Goal: Task Accomplishment & Management: Complete application form

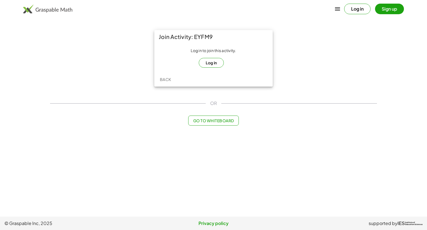
click at [214, 64] on button "Log in" at bounding box center [211, 63] width 25 height 10
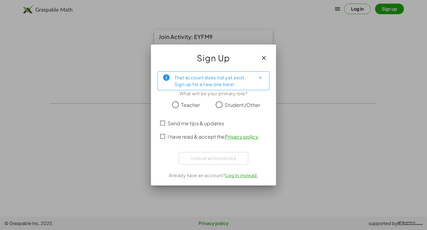
click at [225, 104] on span "Student/Other" at bounding box center [243, 105] width 36 height 8
click at [168, 134] on span "I have read & accept the Privacy policy ." at bounding box center [214, 137] width 92 height 8
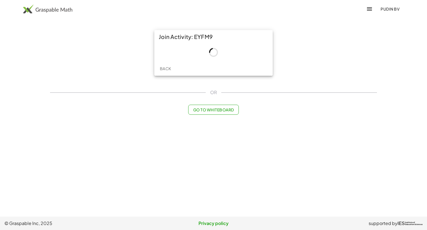
click at [385, 9] on span "Pudin Bv" at bounding box center [390, 8] width 19 height 5
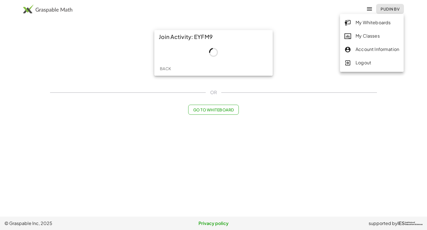
click at [362, 64] on div "Logout" at bounding box center [372, 62] width 55 height 7
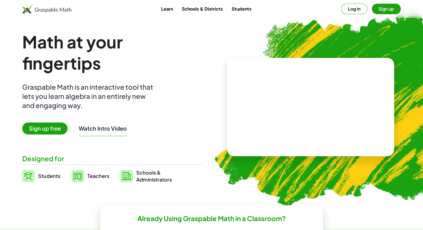
click at [357, 9] on button "Log in" at bounding box center [354, 9] width 26 height 11
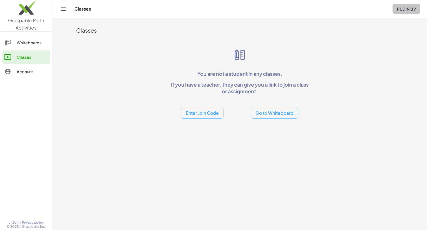
click at [404, 10] on span "Pudin Bv" at bounding box center [406, 8] width 19 height 5
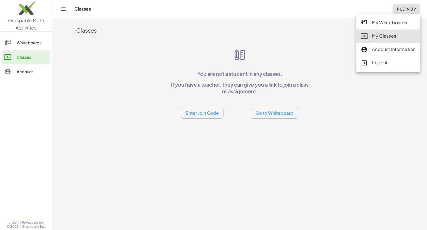
click at [384, 56] on div "Account Information" at bounding box center [388, 62] width 64 height 13
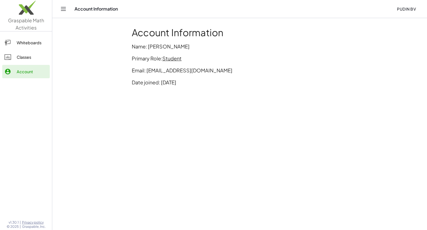
click at [158, 48] on p "Name: Pudin Bv" at bounding box center [240, 47] width 216 height 8
click at [144, 65] on div "Account Information Name: Pudin Bv Primary Role: Student Email: raulagg2020@gma…" at bounding box center [239, 59] width 222 height 70
click at [62, 9] on icon "Toggle navigation" at bounding box center [63, 9] width 7 height 7
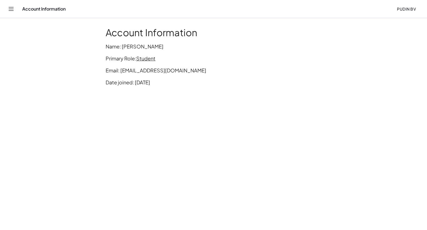
click at [404, 14] on div "Account Information Pudin Bv" at bounding box center [214, 9] width 414 height 18
click at [404, 11] on span "Pudin Bv" at bounding box center [406, 8] width 19 height 5
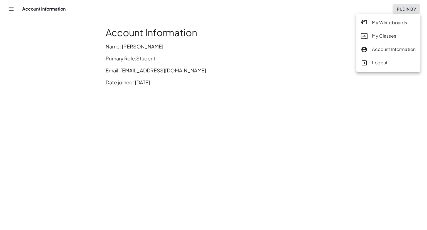
click at [381, 68] on div "Logout" at bounding box center [388, 62] width 64 height 13
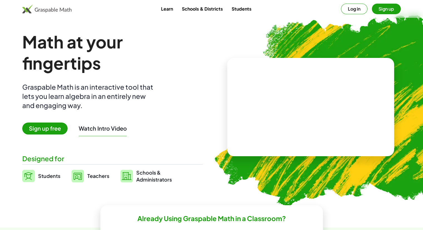
click at [380, 8] on button "Sign up" at bounding box center [386, 9] width 29 height 11
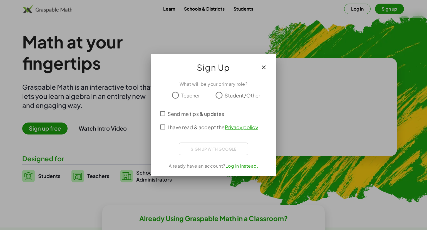
drag, startPoint x: 403, startPoint y: 43, endPoint x: 403, endPoint y: 34, distance: 9.8
click at [405, 39] on div at bounding box center [213, 115] width 427 height 230
click at [266, 70] on icon "button" at bounding box center [264, 67] width 7 height 7
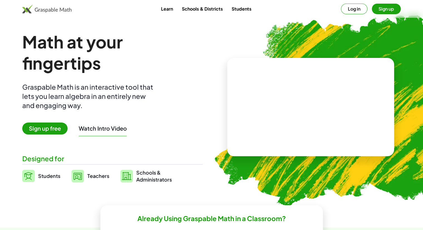
click at [358, 6] on button "Log in" at bounding box center [354, 9] width 26 height 11
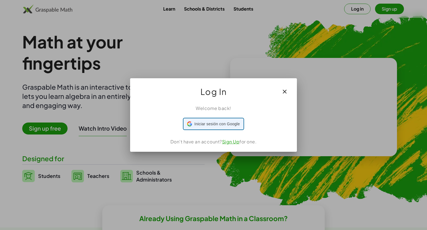
click at [214, 122] on span "Iniciar sesión con Google" at bounding box center [216, 124] width 45 height 6
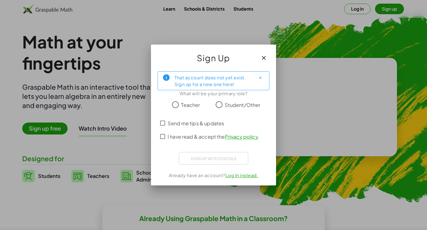
click at [182, 137] on span "I have read & accept the Privacy policy ." at bounding box center [214, 137] width 92 height 8
click at [206, 159] on div "Sign up with Google Iniciar sesión con Google Iniciar sesión con Google. Se abr…" at bounding box center [214, 158] width 70 height 13
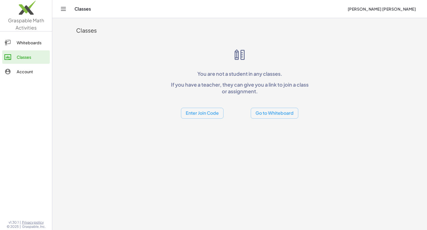
click at [205, 113] on button "Enter Join Code" at bounding box center [202, 113] width 43 height 11
click at [210, 128] on div "Join Class" at bounding box center [202, 127] width 34 height 7
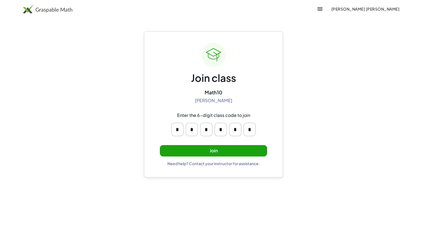
click at [211, 147] on button "Join" at bounding box center [213, 150] width 107 height 11
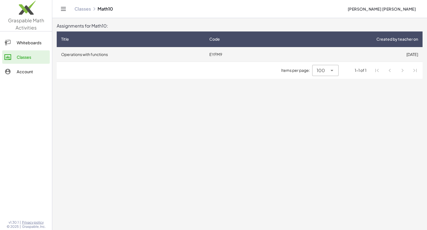
click at [73, 55] on td "Operations with functions" at bounding box center [131, 54] width 148 height 14
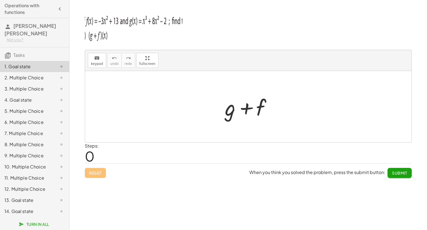
click at [240, 110] on div at bounding box center [250, 106] width 56 height 29
click at [229, 110] on div at bounding box center [250, 106] width 56 height 29
click at [245, 111] on div at bounding box center [250, 106] width 56 height 29
click at [98, 65] on span "keypad" at bounding box center [97, 64] width 12 height 4
click at [101, 60] on div "keyboard" at bounding box center [97, 57] width 12 height 7
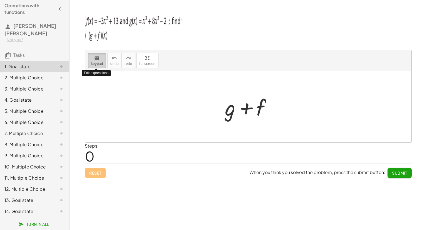
click at [101, 60] on div "keyboard" at bounding box center [97, 57] width 12 height 7
click at [92, 60] on div "keyboard" at bounding box center [97, 57] width 12 height 7
click at [94, 58] on icon "keyboard" at bounding box center [96, 58] width 5 height 7
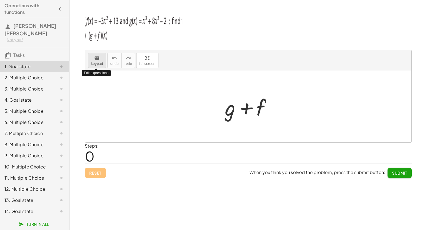
click at [94, 58] on icon "keyboard" at bounding box center [96, 58] width 5 height 7
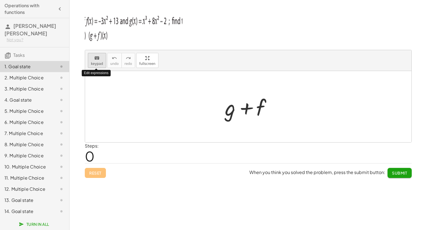
click at [94, 58] on icon "keyboard" at bounding box center [96, 58] width 5 height 7
click at [262, 108] on div at bounding box center [251, 107] width 30 height 25
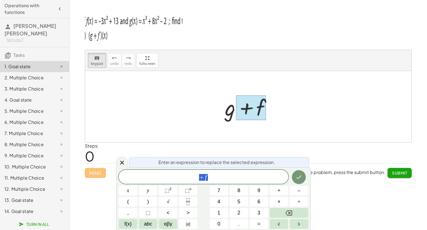
click at [229, 113] on div at bounding box center [250, 106] width 56 height 29
drag, startPoint x: 220, startPoint y: 177, endPoint x: 186, endPoint y: 177, distance: 34.5
click at [186, 177] on span "+ f" at bounding box center [204, 177] width 170 height 8
click at [132, 192] on button "x" at bounding box center [128, 190] width 19 height 10
click at [262, 227] on button "=" at bounding box center [259, 224] width 19 height 10
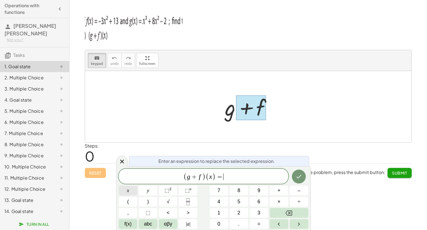
click at [134, 191] on button "x" at bounding box center [128, 190] width 19 height 10
click at [184, 192] on button "⬚ n" at bounding box center [188, 190] width 19 height 10
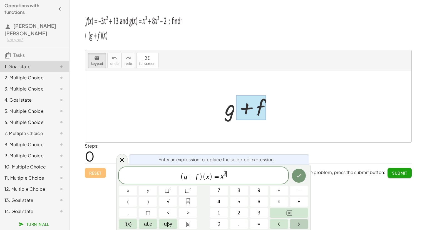
click at [294, 222] on button "Right arrow" at bounding box center [299, 224] width 19 height 10
click at [128, 192] on span "x" at bounding box center [128, 191] width 2 height 8
click at [168, 188] on span "⬚" at bounding box center [167, 190] width 5 height 6
click at [218, 211] on span "1" at bounding box center [218, 213] width 3 height 8
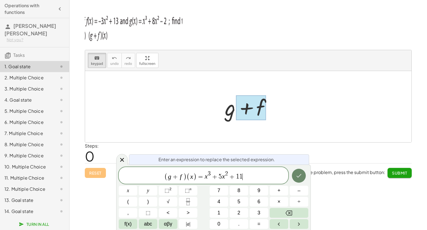
click at [297, 178] on icon "Done" at bounding box center [299, 175] width 7 height 7
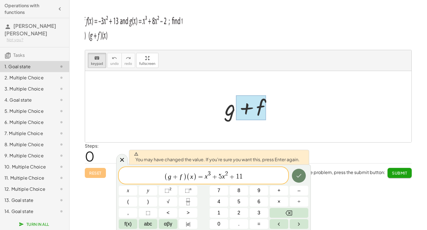
click at [303, 176] on button "Done" at bounding box center [299, 175] width 14 height 14
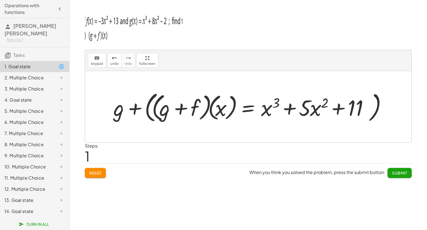
drag, startPoint x: 187, startPoint y: 117, endPoint x: 188, endPoint y: 114, distance: 3.1
click at [187, 116] on div at bounding box center [250, 106] width 279 height 35
click at [187, 107] on div at bounding box center [250, 106] width 279 height 35
click at [177, 105] on div at bounding box center [250, 106] width 279 height 35
click at [142, 113] on div at bounding box center [250, 106] width 279 height 35
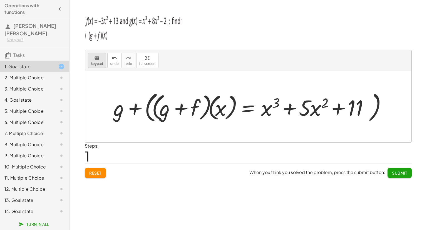
click at [98, 57] on icon "keyboard" at bounding box center [96, 58] width 5 height 7
click at [101, 62] on span "keypad" at bounding box center [97, 64] width 12 height 4
click at [246, 107] on div "+ g + ( · ( + g + f ) · ( x ) = + x 3 + · 5 · x 2 + 11 )" at bounding box center [246, 107] width 0 height 0
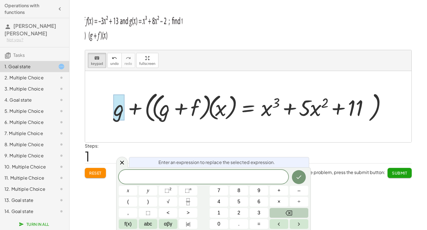
click at [293, 214] on button "Backspace" at bounding box center [289, 213] width 39 height 10
click at [118, 113] on div at bounding box center [118, 108] width 11 height 26
click at [298, 214] on button "Backspace" at bounding box center [289, 213] width 39 height 10
click at [292, 177] on button "Done" at bounding box center [299, 177] width 14 height 14
click at [298, 180] on button "Done" at bounding box center [299, 177] width 14 height 14
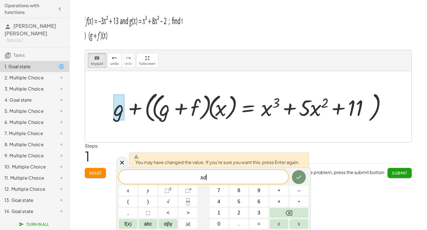
click at [270, 179] on span "x d ​" at bounding box center [204, 177] width 170 height 8
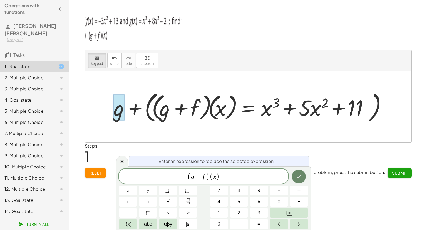
click at [302, 174] on icon "Done" at bounding box center [299, 176] width 7 height 7
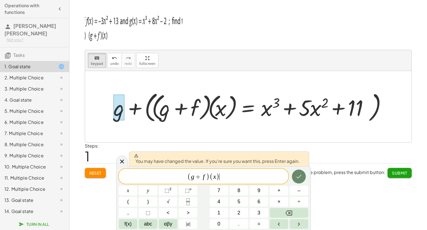
click at [300, 179] on icon "Done" at bounding box center [299, 176] width 7 height 7
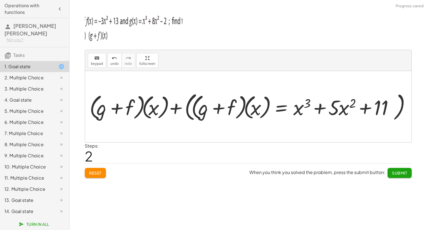
click at [219, 111] on div at bounding box center [251, 107] width 274 height 28
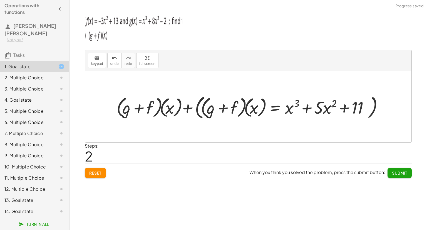
click at [239, 107] on div at bounding box center [251, 107] width 274 height 28
click at [95, 58] on icon "keyboard" at bounding box center [96, 58] width 5 height 7
click at [227, 110] on div at bounding box center [226, 107] width 23 height 19
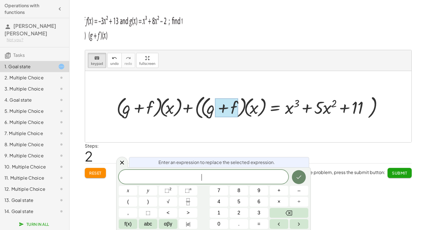
click at [301, 180] on icon "Done" at bounding box center [299, 177] width 7 height 7
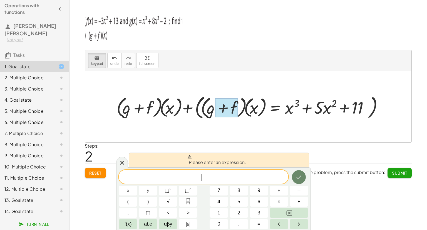
click at [294, 179] on button "Done" at bounding box center [299, 177] width 14 height 14
click at [224, 181] on div "​" at bounding box center [204, 177] width 170 height 14
click at [122, 162] on icon at bounding box center [122, 162] width 4 height 4
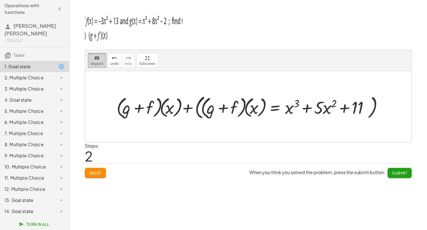
click at [96, 57] on icon "keyboard" at bounding box center [96, 58] width 5 height 7
click at [99, 63] on span "keypad" at bounding box center [97, 64] width 12 height 4
click at [208, 110] on div at bounding box center [211, 107] width 9 height 20
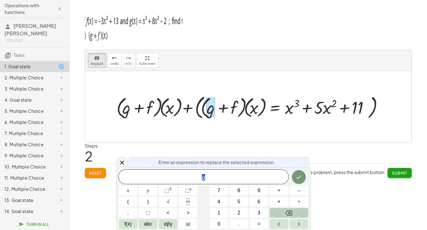
click at [283, 212] on button "Backspace" at bounding box center [289, 213] width 39 height 10
click at [298, 174] on icon "Done" at bounding box center [299, 177] width 7 height 7
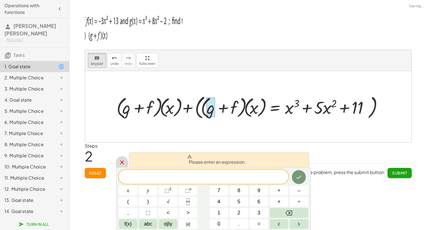
click at [123, 164] on icon at bounding box center [122, 162] width 4 height 4
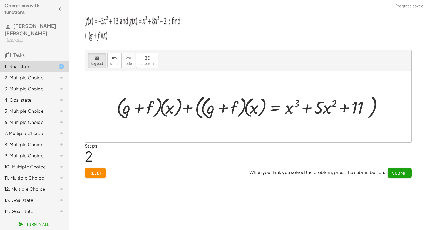
click at [190, 108] on div at bounding box center [251, 107] width 274 height 28
click at [205, 108] on div at bounding box center [251, 107] width 274 height 28
click at [208, 108] on div at bounding box center [211, 107] width 9 height 20
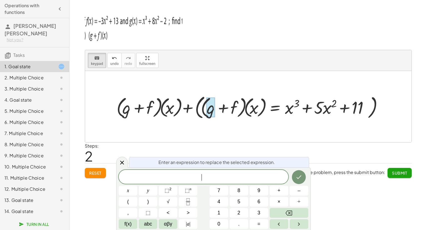
click at [137, 185] on div at bounding box center [128, 190] width 19 height 10
click at [298, 177] on icon "Done" at bounding box center [299, 177] width 7 height 7
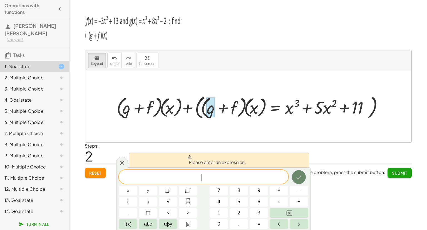
click at [303, 179] on button "Done" at bounding box center [299, 177] width 14 height 14
drag, startPoint x: 384, startPoint y: 168, endPoint x: 393, endPoint y: 175, distance: 11.1
click at [387, 171] on span "When you think you solved the problem, press the submit button: Submit" at bounding box center [330, 173] width 162 height 10
click at [396, 175] on button "Submit" at bounding box center [400, 173] width 24 height 10
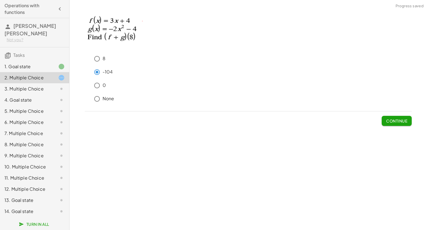
click at [388, 123] on button "Continue" at bounding box center [397, 121] width 30 height 10
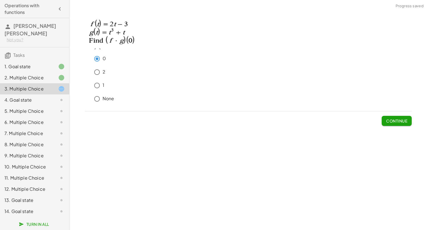
click at [406, 120] on span "Continue" at bounding box center [396, 120] width 21 height 5
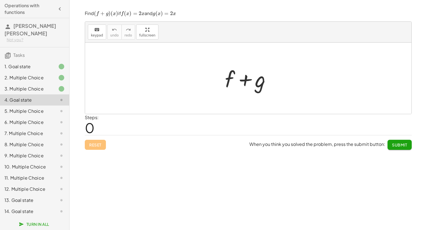
click at [233, 78] on div at bounding box center [250, 78] width 56 height 29
drag, startPoint x: 233, startPoint y: 78, endPoint x: 227, endPoint y: 78, distance: 6.1
click at [232, 78] on div at bounding box center [250, 78] width 56 height 29
click at [98, 33] on span "keypad" at bounding box center [97, 35] width 12 height 4
click at [229, 79] on div at bounding box center [230, 79] width 10 height 26
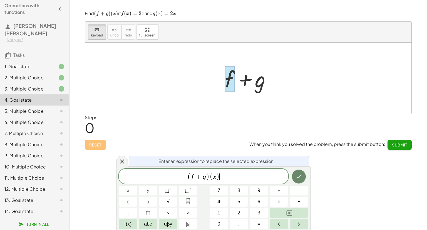
click at [299, 173] on icon "Done" at bounding box center [299, 176] width 7 height 7
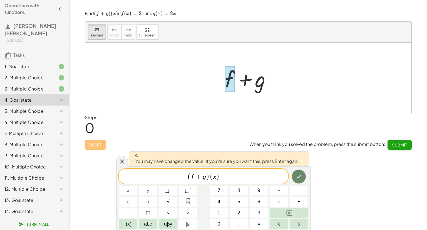
click at [301, 173] on icon "Done" at bounding box center [299, 176] width 7 height 7
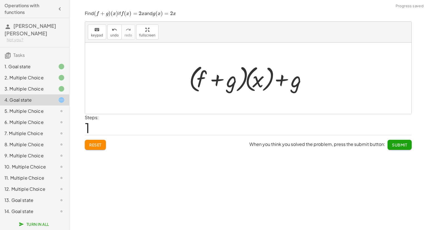
click at [285, 80] on div at bounding box center [250, 78] width 128 height 32
click at [91, 33] on span "keypad" at bounding box center [97, 35] width 12 height 4
click at [278, 83] on div at bounding box center [286, 79] width 31 height 25
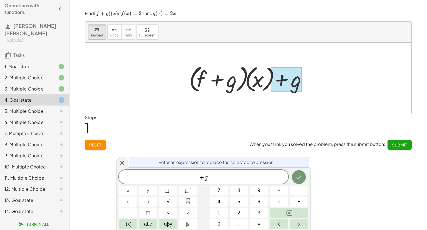
click at [225, 179] on span "+ g" at bounding box center [204, 177] width 170 height 8
click at [295, 176] on button "Done" at bounding box center [299, 176] width 14 height 14
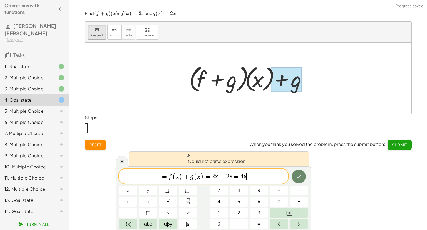
click at [295, 176] on button "Done" at bounding box center [299, 176] width 14 height 14
click at [166, 178] on span "=" at bounding box center [164, 176] width 8 height 7
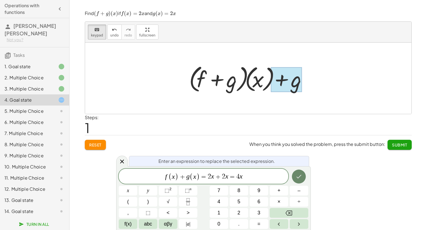
click at [301, 176] on icon "Done" at bounding box center [299, 176] width 7 height 7
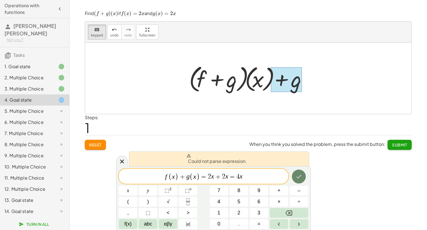
click at [301, 176] on icon "Done" at bounding box center [299, 176] width 7 height 7
click at [235, 173] on span "=" at bounding box center [232, 176] width 8 height 7
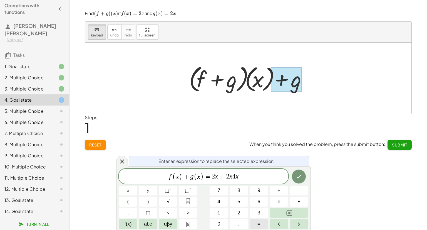
click at [256, 223] on button "=" at bounding box center [259, 224] width 19 height 10
click at [206, 176] on span "=" at bounding box center [204, 176] width 8 height 7
click at [256, 226] on button "=" at bounding box center [259, 224] width 19 height 10
click at [298, 175] on icon "Done" at bounding box center [299, 176] width 7 height 7
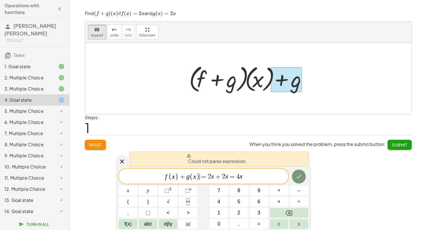
click at [200, 177] on span "=" at bounding box center [204, 176] width 8 height 7
click at [147, 198] on span ")" at bounding box center [148, 202] width 2 height 8
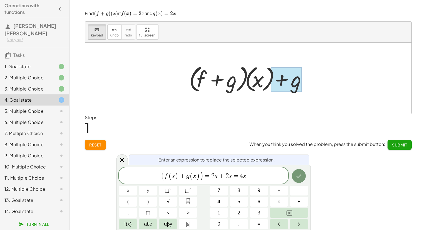
click at [212, 176] on span "2" at bounding box center [212, 175] width 3 height 7
click at [276, 212] on button "Backspace" at bounding box center [289, 213] width 39 height 10
click at [278, 191] on span "+" at bounding box center [278, 191] width 3 height 8
click at [131, 202] on button "(" at bounding box center [128, 202] width 19 height 10
click at [251, 174] on span "( f ( x ) + g ( x ) ) + ( 2 x + 2 x = 4 x ) ​" at bounding box center [204, 175] width 170 height 11
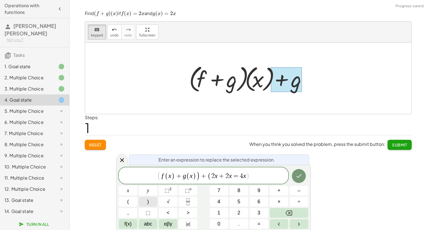
click at [149, 204] on button ")" at bounding box center [148, 202] width 19 height 10
click at [300, 177] on icon "Done" at bounding box center [299, 175] width 7 height 7
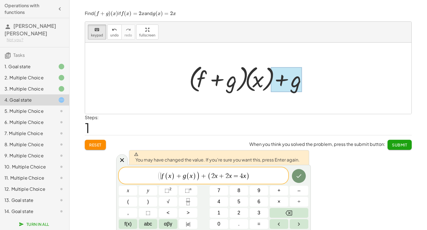
click at [161, 175] on span "(" at bounding box center [159, 176] width 4 height 10
click at [304, 179] on button "Done" at bounding box center [299, 176] width 14 height 14
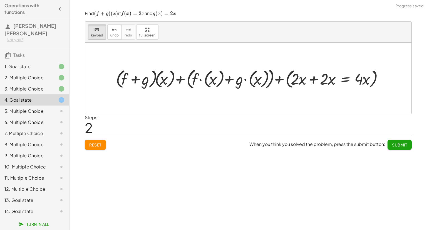
drag, startPoint x: 96, startPoint y: 25, endPoint x: 107, endPoint y: 49, distance: 26.4
click at [96, 25] on button "keyboard keypad" at bounding box center [97, 31] width 18 height 15
click at [117, 78] on div at bounding box center [250, 78] width 274 height 24
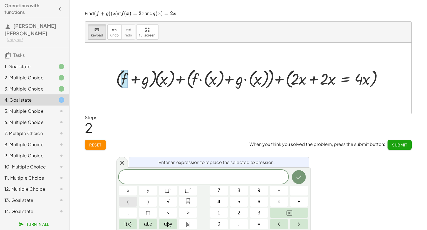
click at [134, 198] on button "(" at bounding box center [128, 202] width 19 height 10
click at [298, 177] on icon "Done" at bounding box center [299, 176] width 7 height 7
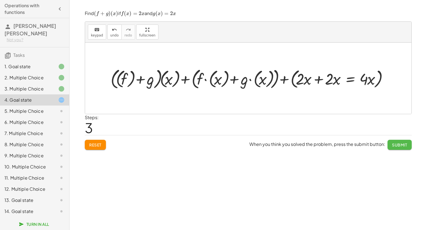
click at [393, 145] on span "Submit" at bounding box center [399, 144] width 15 height 5
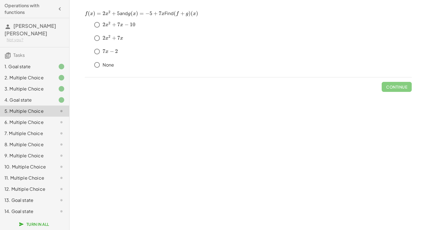
click at [151, 229] on div "keyboard keypad undo undo redo redo fullscreen + g + f + g + ( · ( + g + f ) · …" at bounding box center [249, 115] width 358 height 230
click at [390, 89] on span "Continue" at bounding box center [396, 86] width 21 height 5
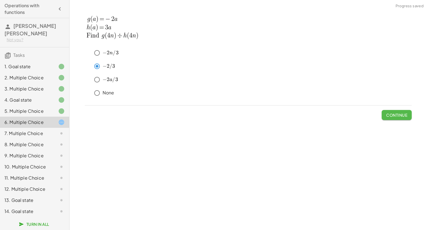
click at [389, 117] on button "Continue" at bounding box center [397, 115] width 30 height 10
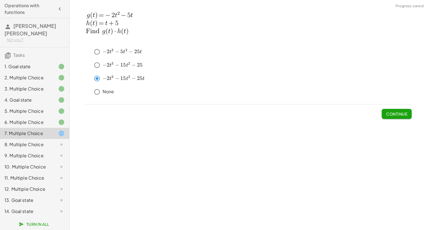
click at [388, 115] on span "Continue" at bounding box center [396, 113] width 21 height 5
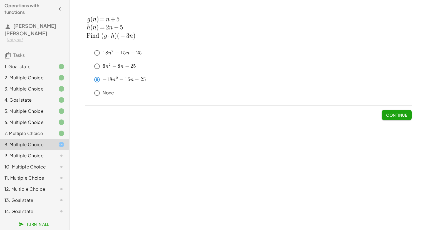
click at [392, 117] on button "Continue" at bounding box center [397, 115] width 30 height 10
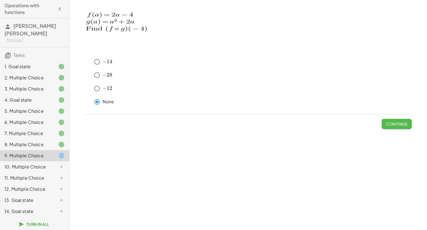
click at [395, 123] on span "Continue" at bounding box center [396, 123] width 21 height 5
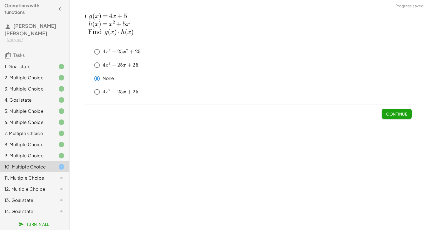
click at [397, 114] on span "Continue" at bounding box center [396, 113] width 21 height 5
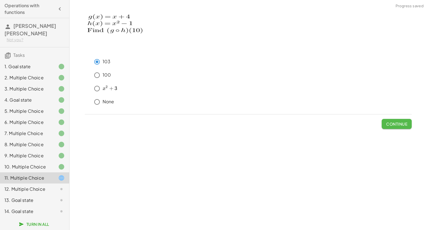
click at [396, 123] on span "Continue" at bounding box center [396, 123] width 21 height 5
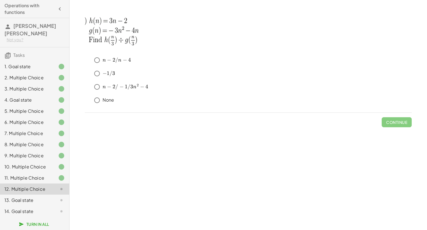
click at [42, 64] on div "1. Goal state" at bounding box center [26, 66] width 45 height 7
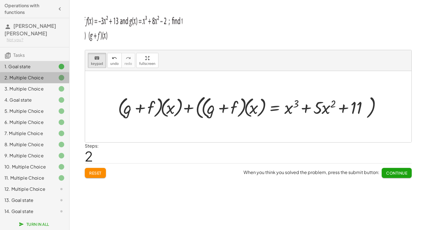
click at [48, 94] on div "2. Multiple Choice" at bounding box center [34, 99] width 69 height 11
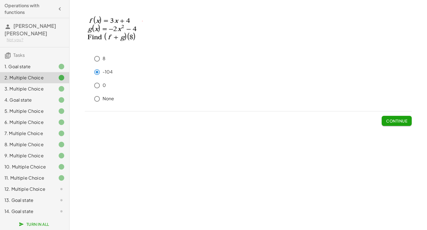
click at [49, 89] on div "3. Multiple Choice" at bounding box center [26, 88] width 45 height 7
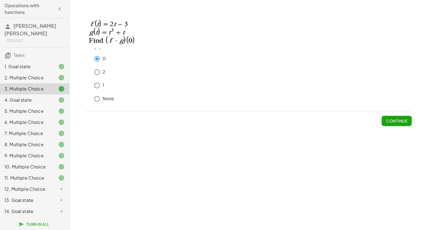
click at [33, 99] on div "4. Goal state" at bounding box center [26, 99] width 45 height 7
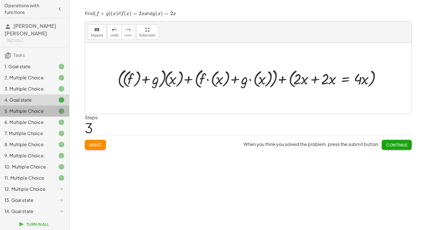
click at [28, 109] on div "5. Multiple Choice" at bounding box center [26, 111] width 45 height 7
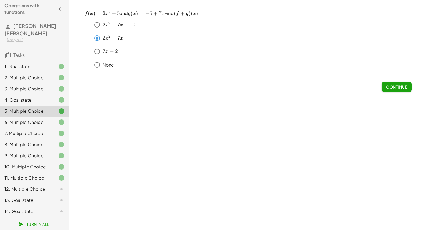
click at [40, 124] on div "6. Multiple Choice" at bounding box center [26, 122] width 45 height 7
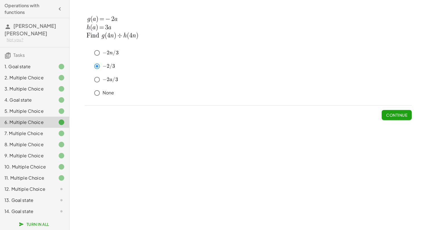
click at [44, 135] on div "7. Multiple Choice" at bounding box center [26, 133] width 45 height 7
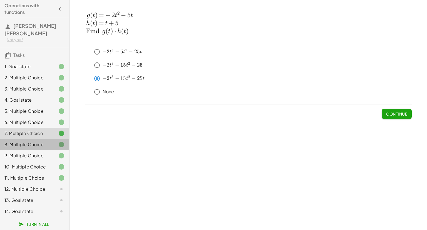
click at [48, 144] on div "8. Multiple Choice" at bounding box center [26, 144] width 45 height 7
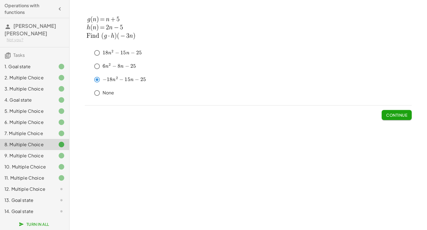
click at [24, 154] on div "9. Multiple Choice" at bounding box center [26, 155] width 45 height 7
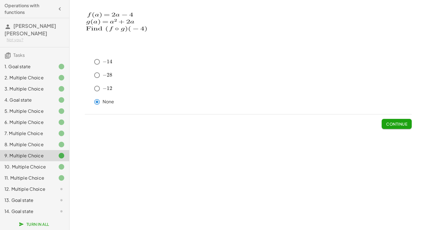
click at [21, 163] on div "10. Multiple Choice" at bounding box center [26, 166] width 45 height 7
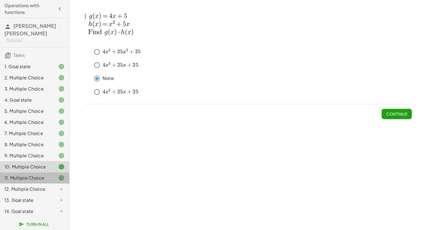
click at [50, 179] on div at bounding box center [57, 177] width 16 height 7
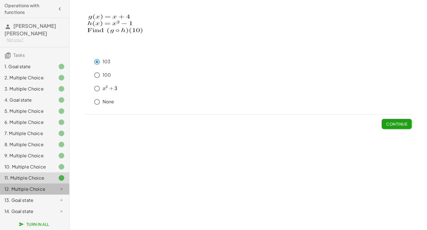
click at [19, 186] on div "12. Multiple Choice" at bounding box center [26, 188] width 45 height 7
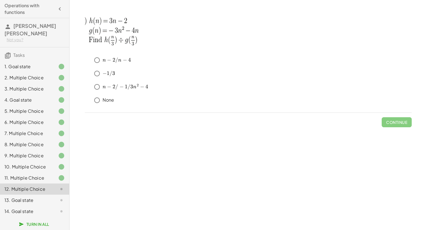
click at [43, 201] on div "13. Goal state" at bounding box center [26, 200] width 45 height 7
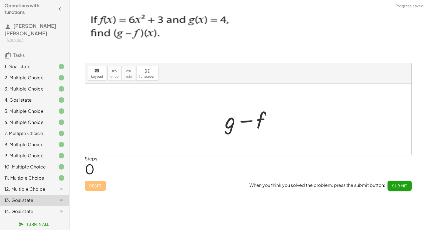
click at [45, 190] on div "12. Multiple Choice" at bounding box center [26, 188] width 45 height 7
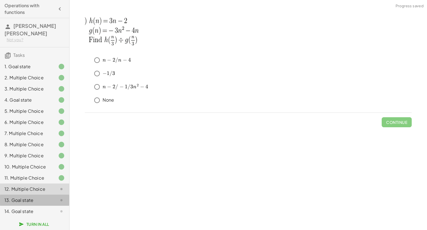
click at [45, 204] on div "13. Goal state" at bounding box center [34, 199] width 69 height 11
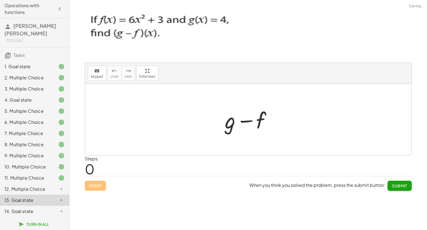
click at [227, 127] on div at bounding box center [250, 119] width 56 height 29
click at [93, 75] on span "keypad" at bounding box center [97, 77] width 12 height 4
click at [232, 128] on div at bounding box center [230, 120] width 11 height 26
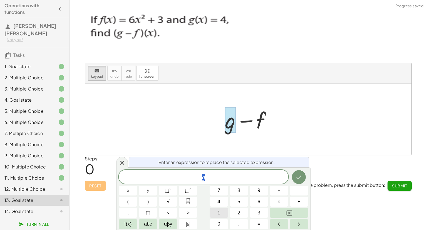
click at [217, 214] on button "1" at bounding box center [219, 213] width 19 height 10
click at [294, 191] on button "–" at bounding box center [299, 190] width 19 height 10
click at [283, 212] on button "Backspace" at bounding box center [289, 213] width 39 height 10
click at [303, 180] on button "Done" at bounding box center [299, 177] width 14 height 14
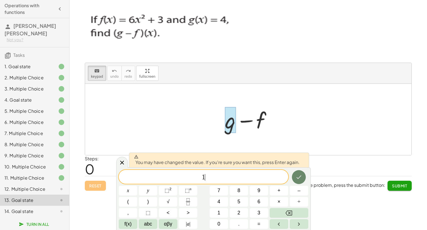
click at [296, 177] on icon "Done" at bounding box center [299, 177] width 7 height 7
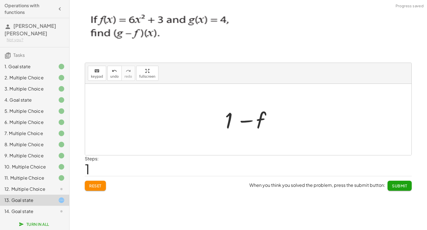
click at [257, 127] on div at bounding box center [250, 119] width 56 height 29
click at [93, 80] on div "keyboard keypad undo [PERSON_NAME] redo fullscreen" at bounding box center [248, 73] width 326 height 21
click at [96, 75] on span "keypad" at bounding box center [97, 77] width 12 height 4
click at [260, 125] on div at bounding box center [251, 120] width 30 height 25
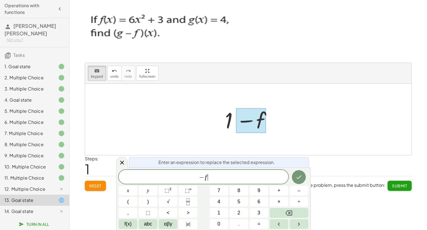
click at [210, 178] on span "− f ​" at bounding box center [204, 177] width 170 height 8
click at [131, 191] on button "x" at bounding box center [128, 190] width 19 height 10
click at [167, 189] on span "⬚" at bounding box center [167, 190] width 5 height 6
click at [301, 178] on icon "Done" at bounding box center [299, 175] width 7 height 7
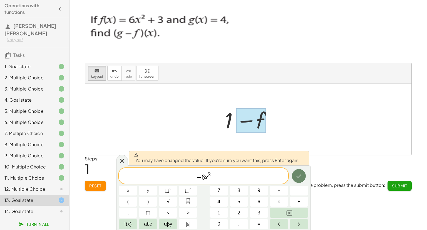
click at [301, 179] on button "Done" at bounding box center [299, 176] width 14 height 14
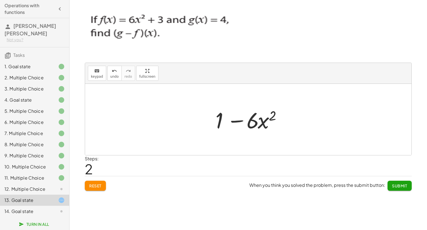
click at [398, 183] on span "Submit" at bounding box center [399, 185] width 15 height 5
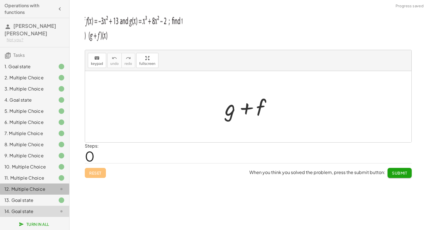
click at [47, 205] on div "12. Multiple Choice" at bounding box center [34, 210] width 69 height 11
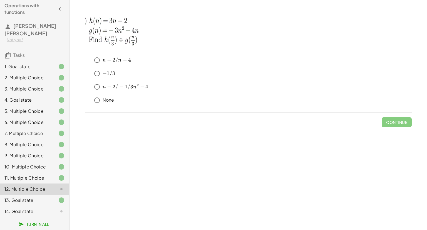
click at [38, 201] on div "13. Goal state" at bounding box center [26, 200] width 45 height 7
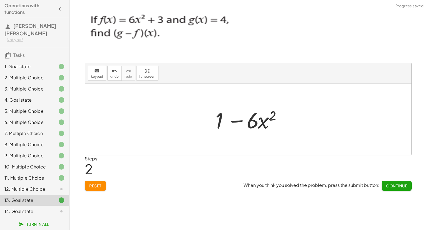
click at [39, 212] on div "14. Goal state" at bounding box center [26, 211] width 45 height 7
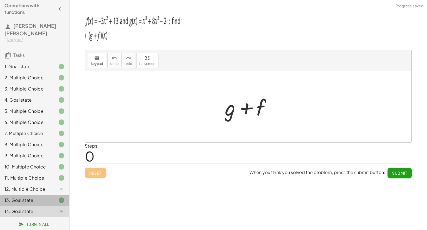
click at [40, 204] on div "13. Goal state" at bounding box center [34, 199] width 69 height 11
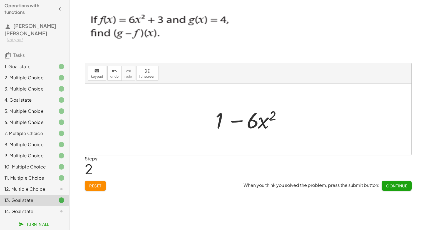
click at [15, 205] on div "12. Multiple Choice" at bounding box center [34, 210] width 69 height 11
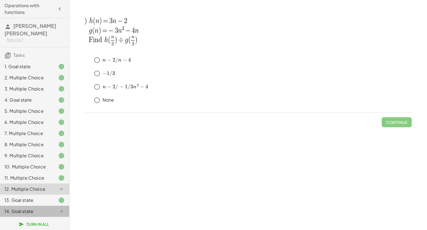
click at [38, 206] on div "14. Goal state" at bounding box center [34, 210] width 69 height 11
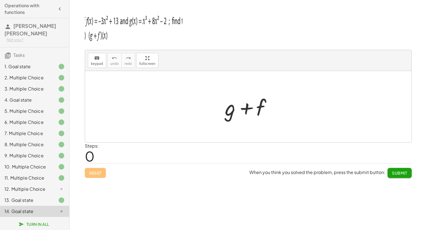
click at [225, 115] on div at bounding box center [250, 106] width 56 height 29
click at [90, 53] on button "keyboard keypad" at bounding box center [97, 60] width 18 height 15
click at [228, 111] on div at bounding box center [230, 107] width 11 height 26
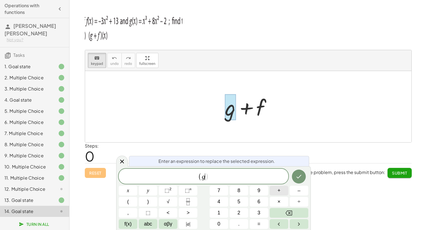
click at [281, 190] on button "+" at bounding box center [279, 190] width 19 height 10
click at [150, 199] on button ")" at bounding box center [148, 202] width 19 height 10
click at [129, 199] on button "(" at bounding box center [128, 202] width 19 height 10
click at [128, 191] on span "x" at bounding box center [128, 191] width 2 height 8
click at [148, 204] on span ")" at bounding box center [148, 202] width 2 height 8
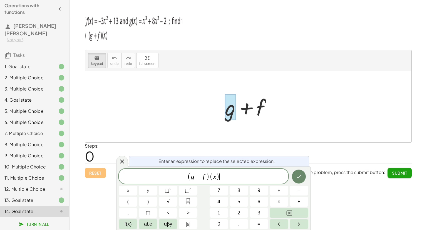
click at [302, 182] on button "Done" at bounding box center [299, 176] width 14 height 14
click at [300, 177] on icon "Done" at bounding box center [299, 176] width 7 height 7
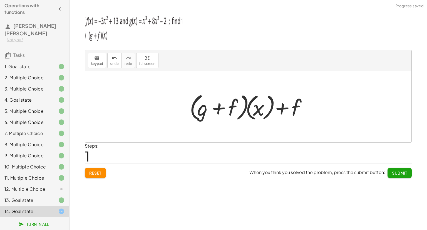
click at [287, 103] on div at bounding box center [250, 107] width 127 height 32
click at [100, 58] on div "keyboard" at bounding box center [97, 57] width 12 height 7
click at [288, 112] on div at bounding box center [286, 107] width 30 height 25
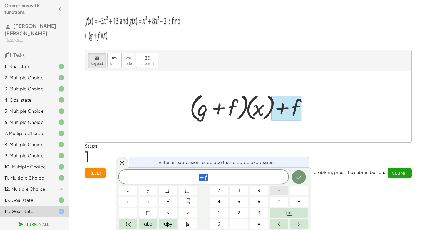
click at [277, 191] on span "+" at bounding box center [278, 191] width 3 height 8
click at [153, 190] on button "y" at bounding box center [148, 190] width 19 height 10
click at [185, 193] on span "⬚ n" at bounding box center [188, 191] width 7 height 8
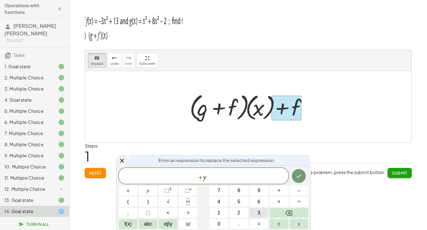
click at [254, 212] on button "3" at bounding box center [259, 213] width 19 height 10
click at [304, 224] on button "Right arrow" at bounding box center [299, 224] width 19 height 10
click at [282, 191] on button "+" at bounding box center [279, 190] width 19 height 10
click at [239, 201] on span "5" at bounding box center [238, 202] width 3 height 8
click at [128, 188] on span "x" at bounding box center [128, 191] width 2 height 8
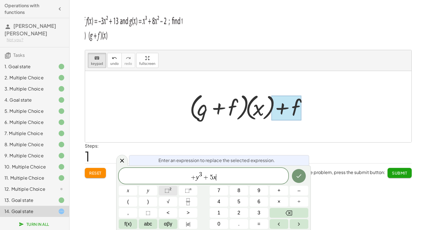
click at [170, 190] on sup "2" at bounding box center [170, 189] width 2 height 4
click at [306, 223] on button "Right arrow" at bounding box center [299, 224] width 19 height 10
click at [279, 192] on span "+" at bounding box center [278, 191] width 3 height 8
click at [217, 211] on button "1" at bounding box center [219, 213] width 19 height 10
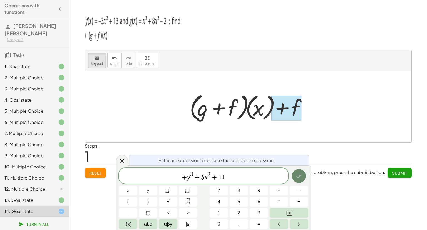
click at [296, 173] on icon "Done" at bounding box center [299, 175] width 7 height 7
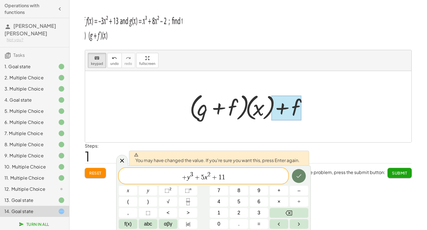
click at [297, 175] on icon "Done" at bounding box center [299, 175] width 7 height 7
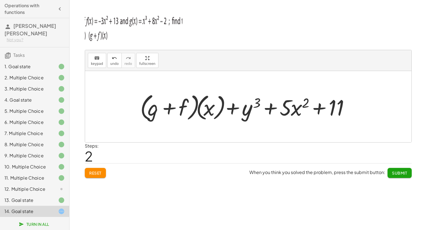
click at [42, 188] on div "12. Multiple Choice" at bounding box center [26, 188] width 45 height 7
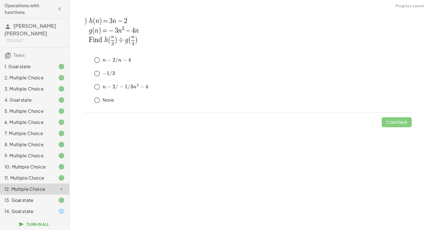
click at [103, 80] on div "﻿ − 1 / 3 -1/3 − 1/3 ﻿" at bounding box center [248, 74] width 327 height 13
click at [79, 97] on div "keyboard keypad undo undo redo redo fullscreen + g + f + g + ( · ( + g + f ) · …" at bounding box center [249, 115] width 358 height 230
click at [403, 121] on span "Continue" at bounding box center [396, 122] width 21 height 5
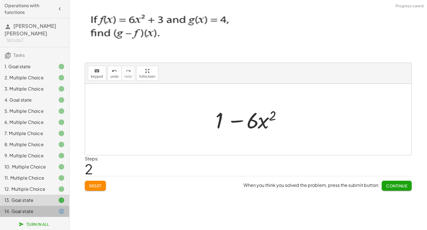
click at [31, 208] on div "14. Goal state" at bounding box center [26, 211] width 45 height 7
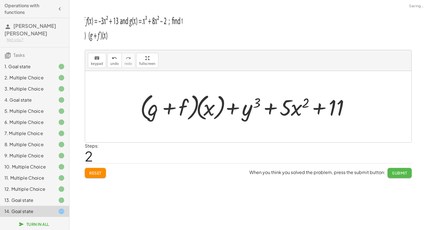
click at [393, 171] on span "Submit" at bounding box center [399, 172] width 15 height 5
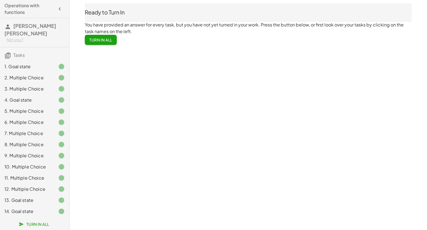
click at [111, 39] on span "Turn In All" at bounding box center [100, 39] width 23 height 5
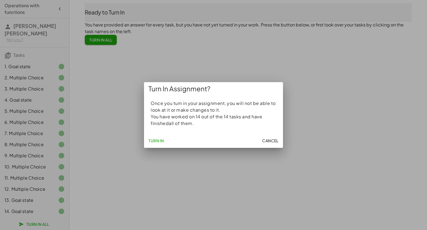
click at [155, 140] on span "Turn In" at bounding box center [156, 140] width 16 height 5
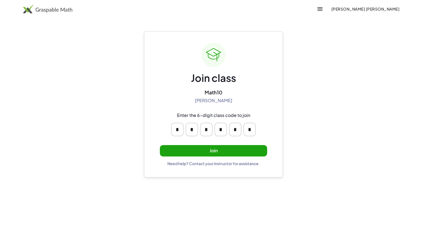
click at [170, 151] on button "Join" at bounding box center [213, 150] width 107 height 11
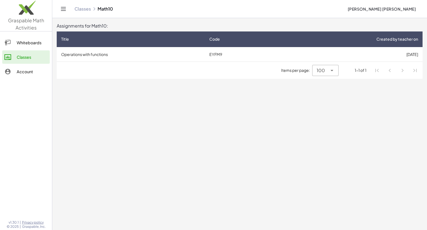
click at [39, 43] on div "Whiteboards" at bounding box center [32, 42] width 31 height 7
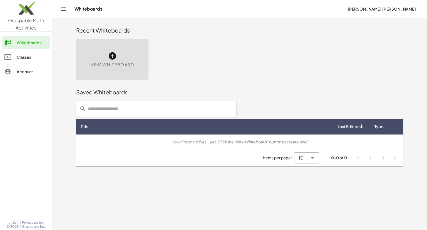
click at [39, 54] on div "Classes" at bounding box center [32, 57] width 31 height 7
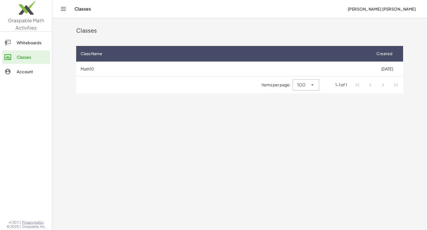
click at [29, 69] on div "Account" at bounding box center [32, 71] width 31 height 7
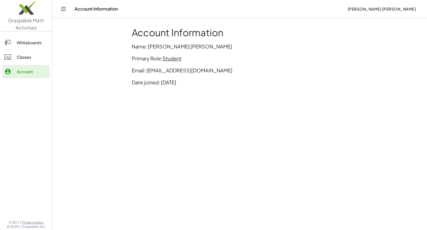
click at [29, 39] on div "Whiteboards" at bounding box center [32, 42] width 31 height 7
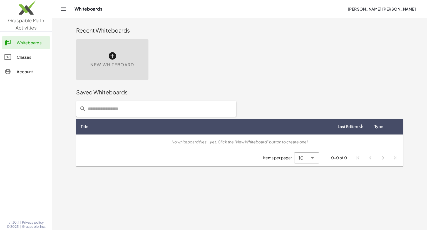
click at [23, 53] on link "Classes" at bounding box center [26, 56] width 48 height 13
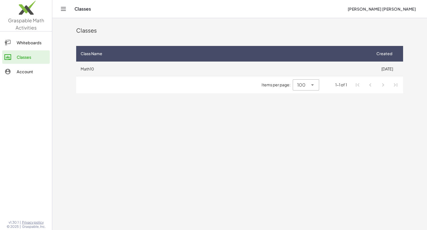
click at [123, 69] on td "Math10" at bounding box center [223, 68] width 295 height 14
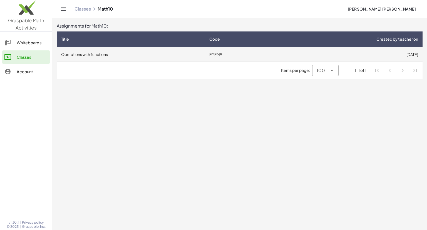
click at [74, 54] on td "Operations with functions" at bounding box center [131, 54] width 148 height 14
